Goal: Navigation & Orientation: Understand site structure

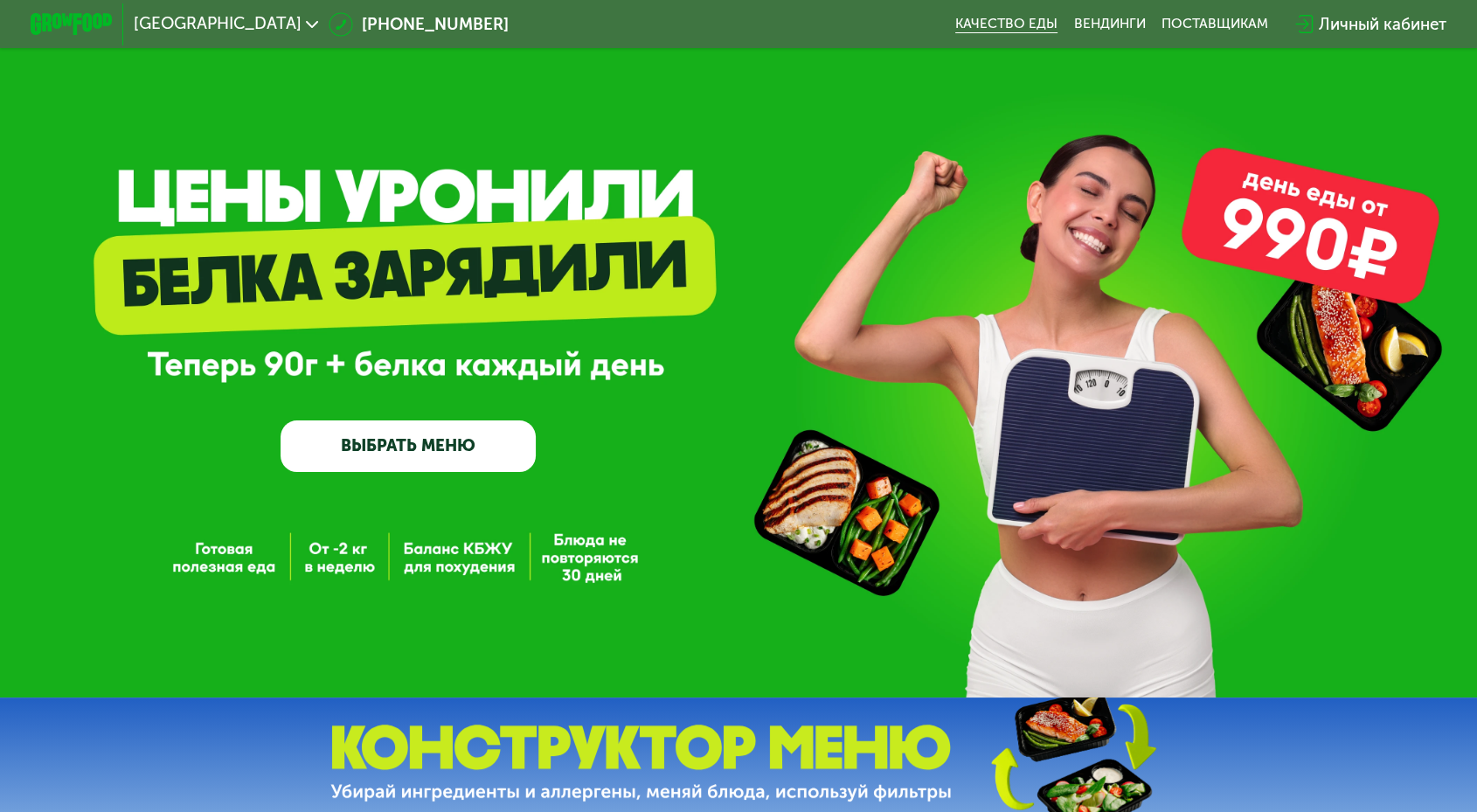
click at [979, 20] on link "Качество еды" at bounding box center [1007, 24] width 102 height 17
click at [1074, 22] on link "Вендинги" at bounding box center [1109, 24] width 72 height 17
click at [955, 24] on link "Качество еды" at bounding box center [1007, 24] width 102 height 17
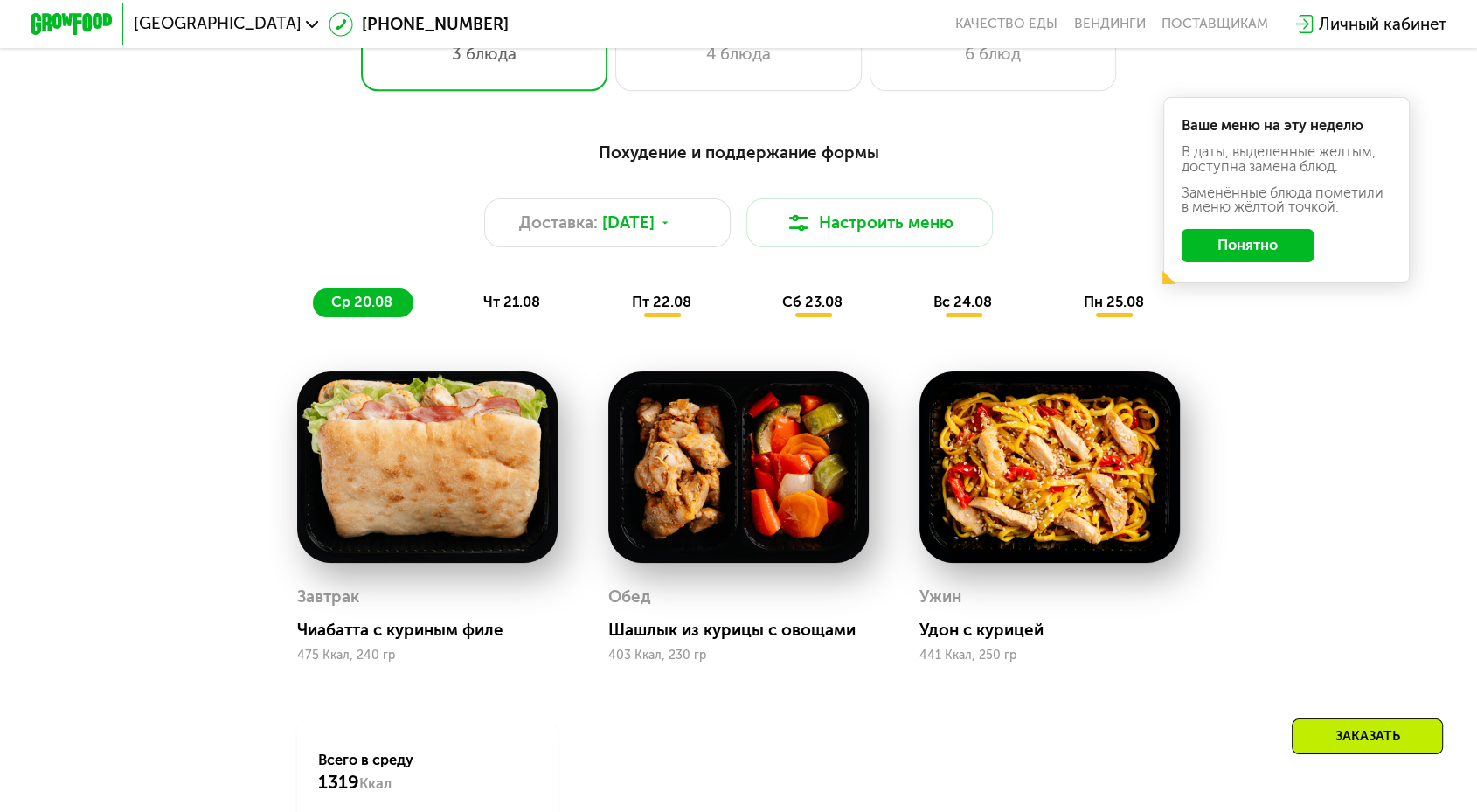
scroll to position [485, 0]
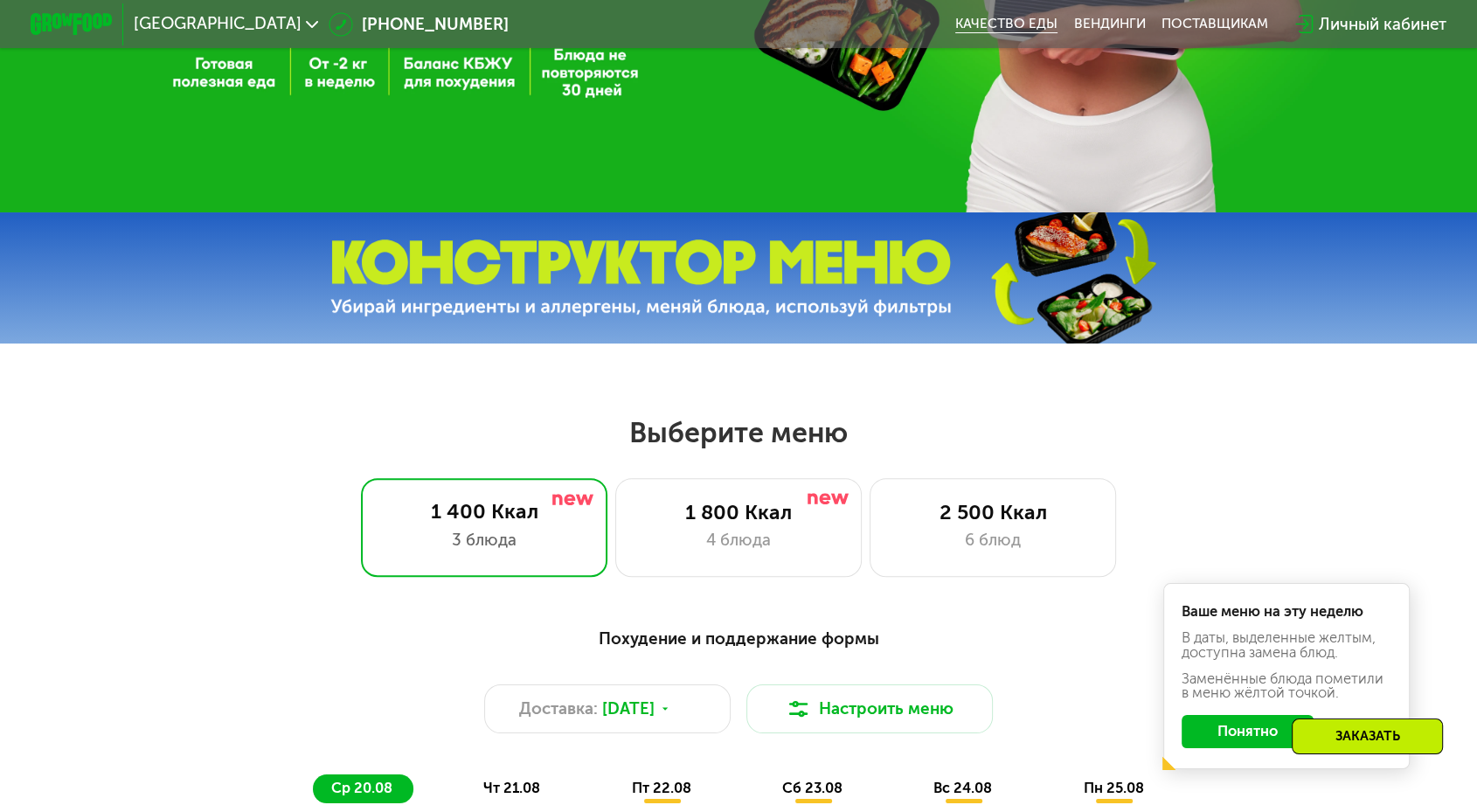
click at [955, 21] on link "Качество еды" at bounding box center [1007, 24] width 102 height 17
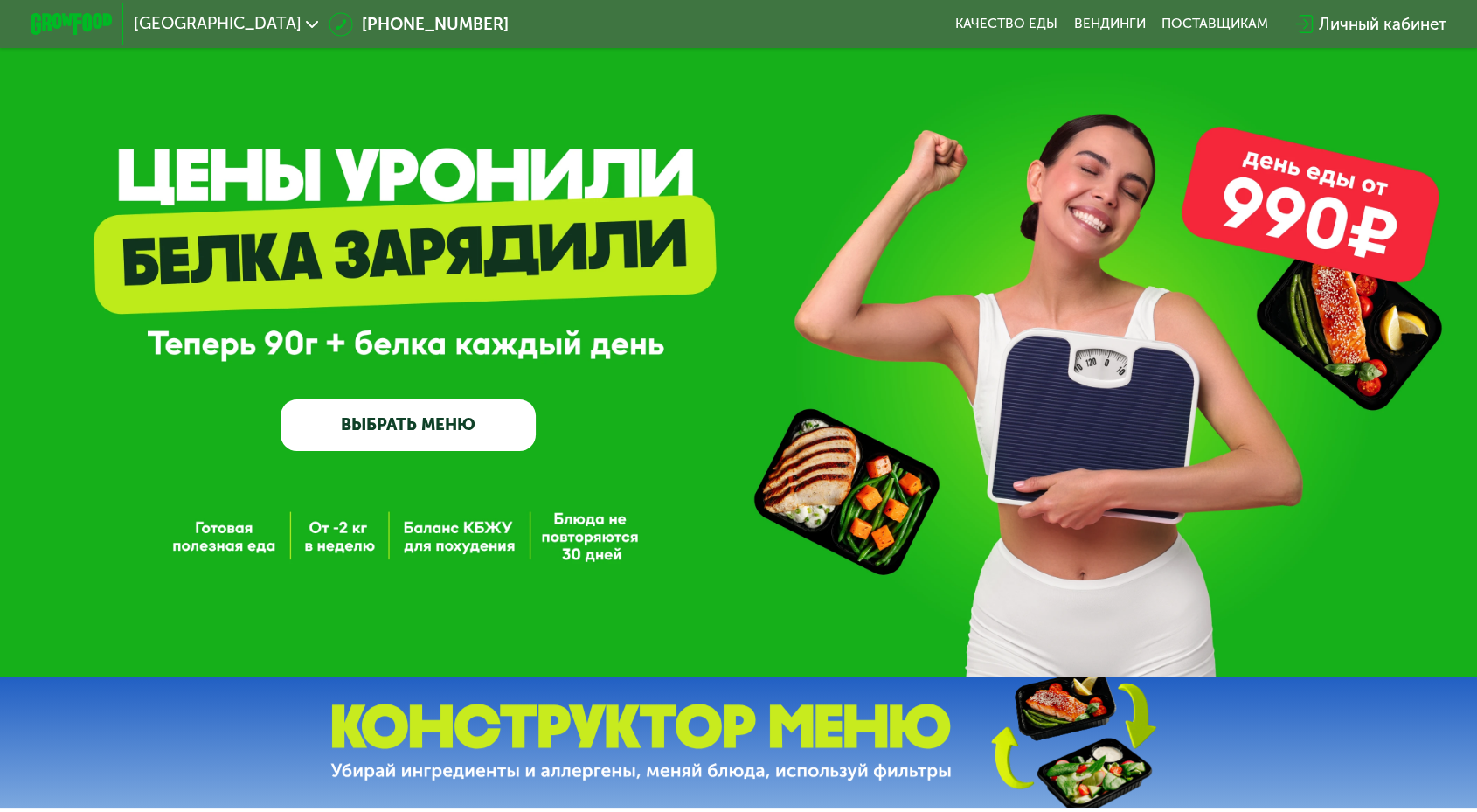
scroll to position [0, 0]
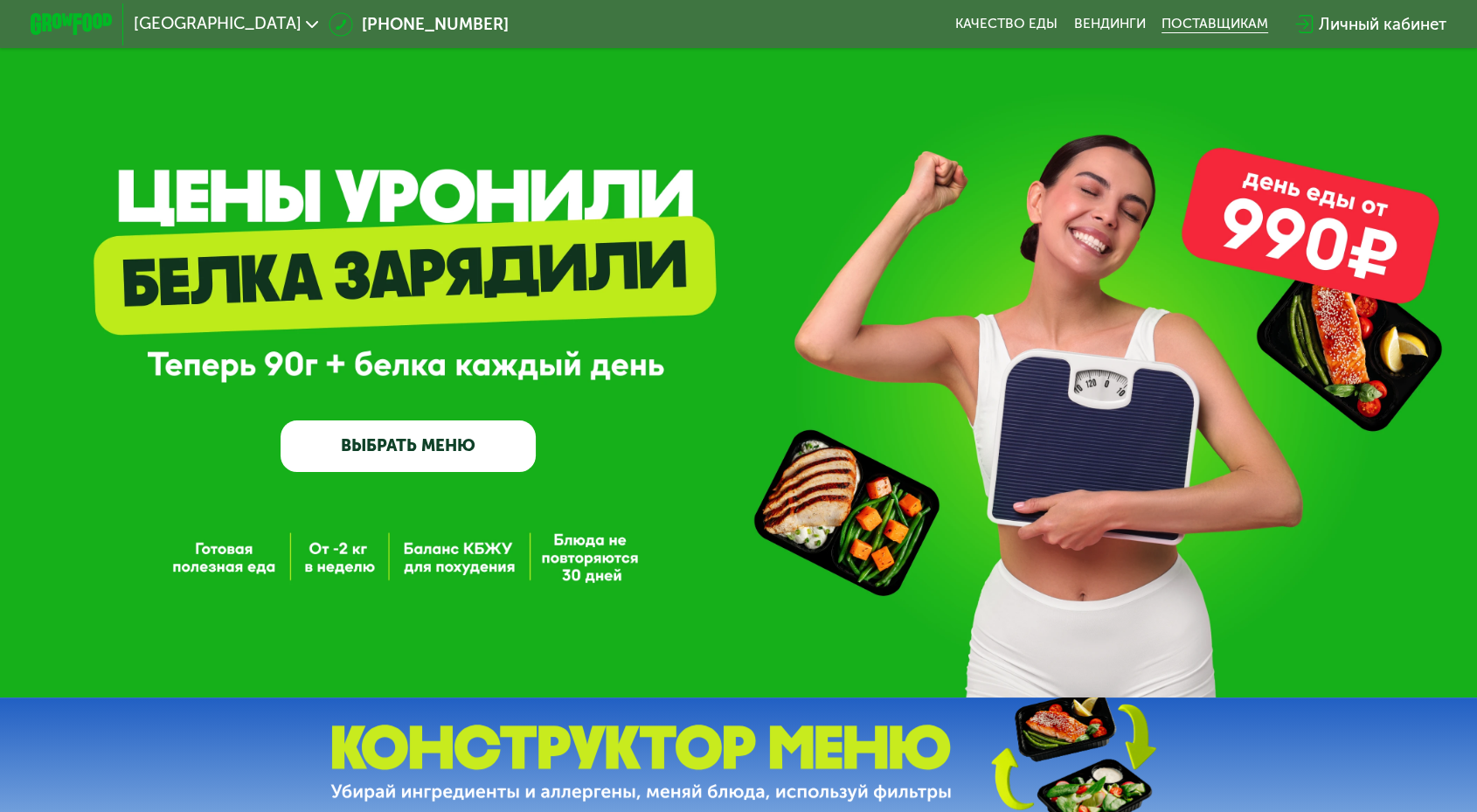
click at [1161, 16] on div "поставщикам" at bounding box center [1214, 24] width 107 height 17
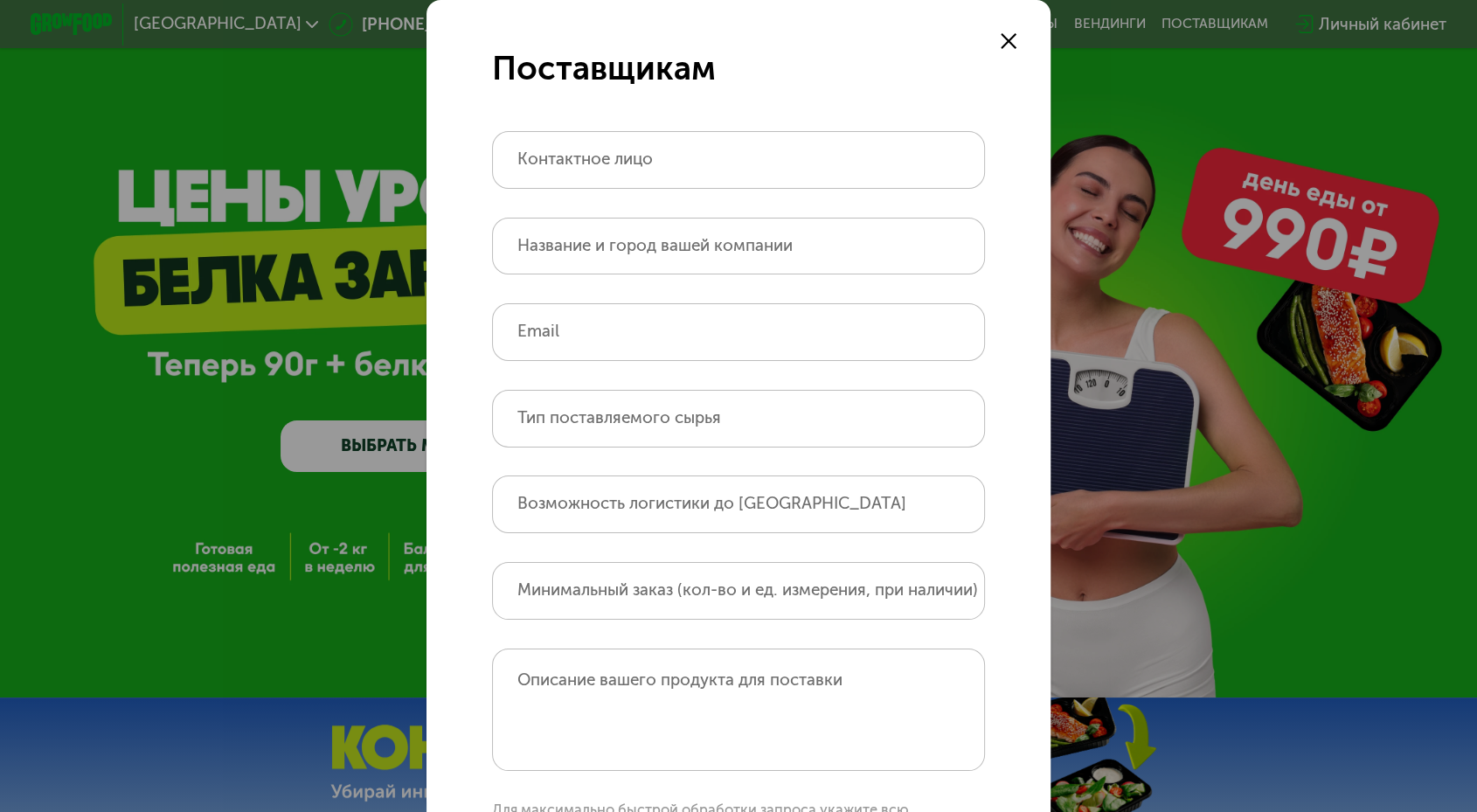
click at [1001, 40] on use at bounding box center [1010, 42] width 17 height 17
